Goal: Task Accomplishment & Management: Use online tool/utility

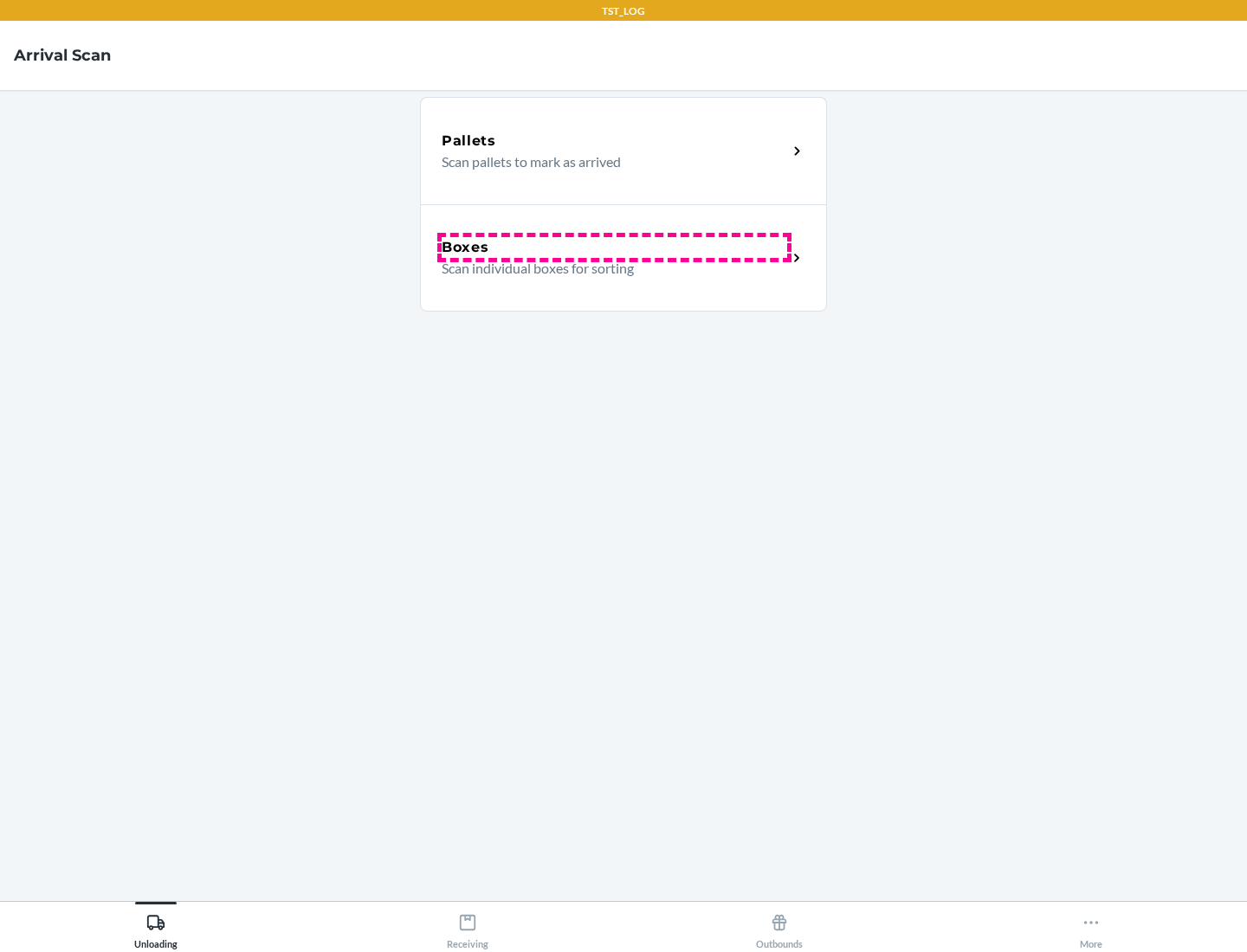
click at [613, 248] on div "Boxes" at bounding box center [614, 248] width 346 height 21
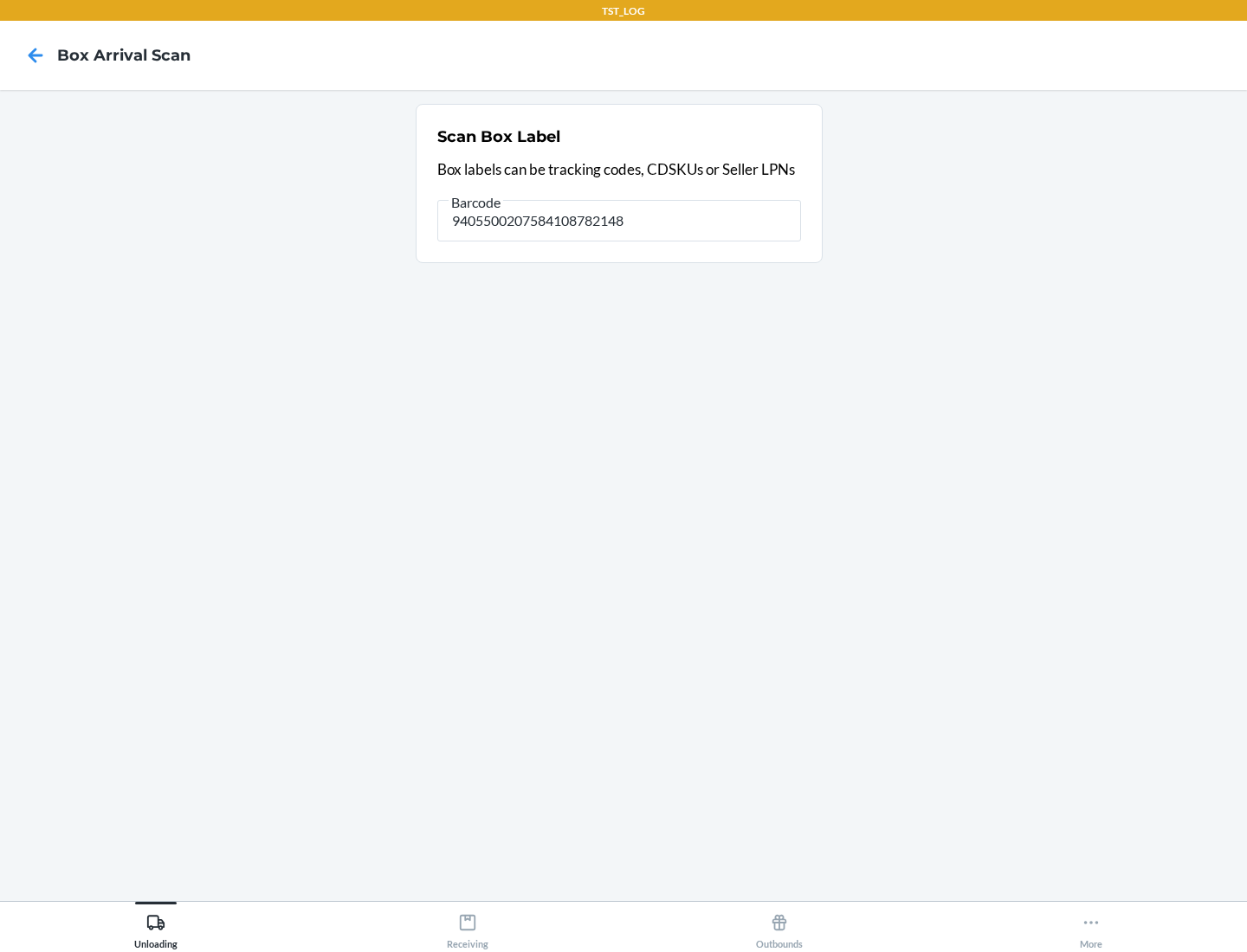
type input "9405500207584108782148"
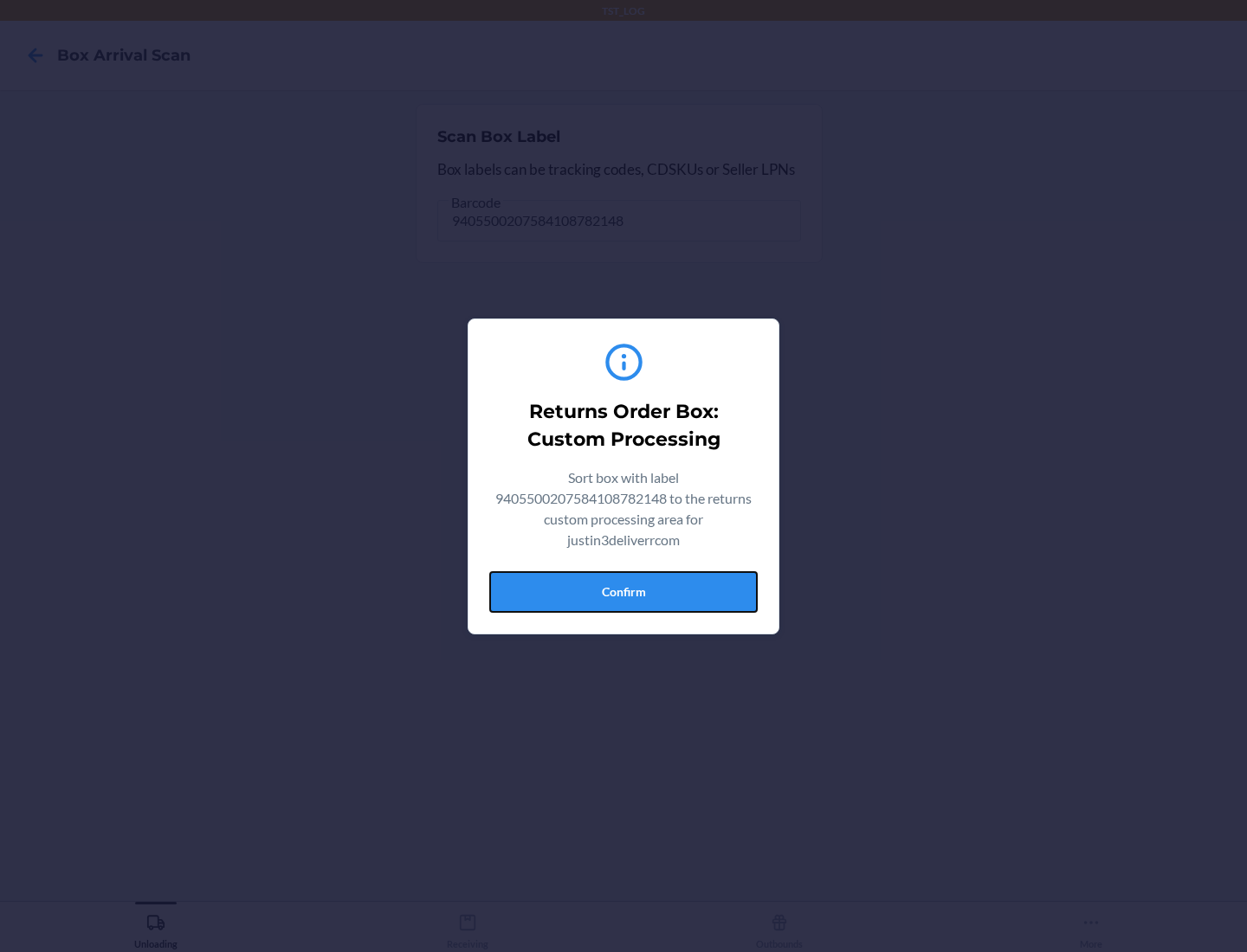
click at [624, 592] on button "Confirm" at bounding box center [623, 592] width 269 height 42
